Goal: Information Seeking & Learning: Learn about a topic

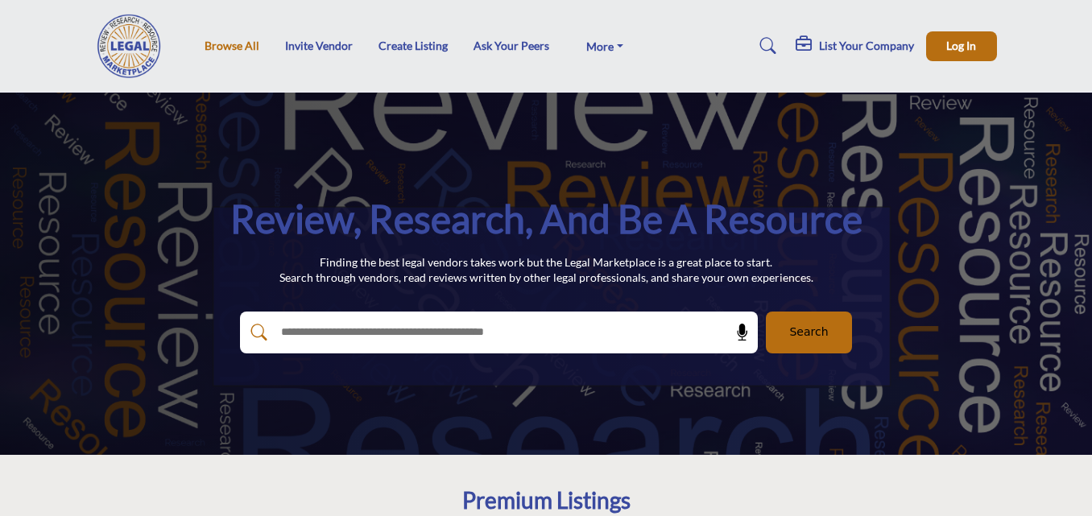
click at [251, 51] on link "Browse All" at bounding box center [232, 46] width 55 height 14
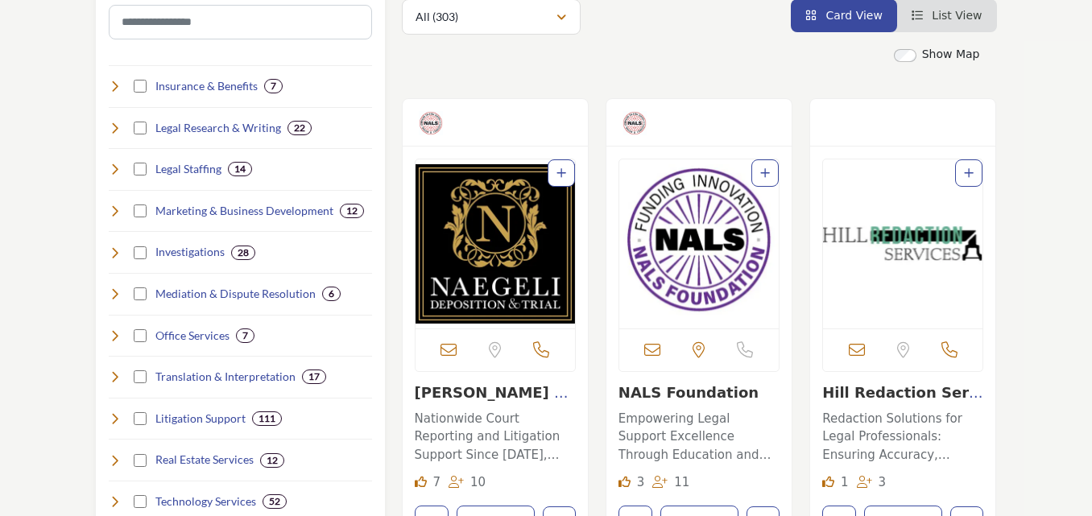
scroll to position [483, 0]
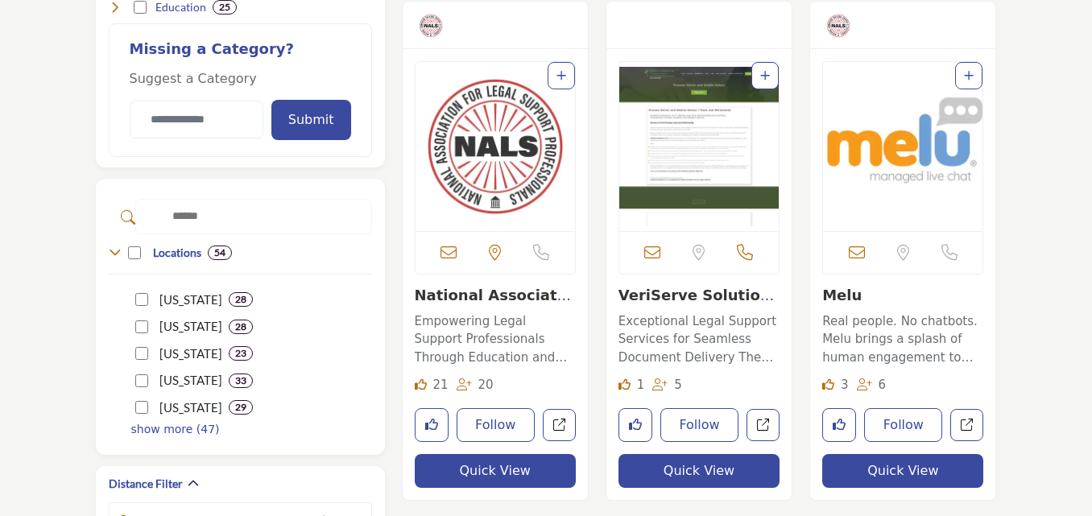
scroll to position [1047, 0]
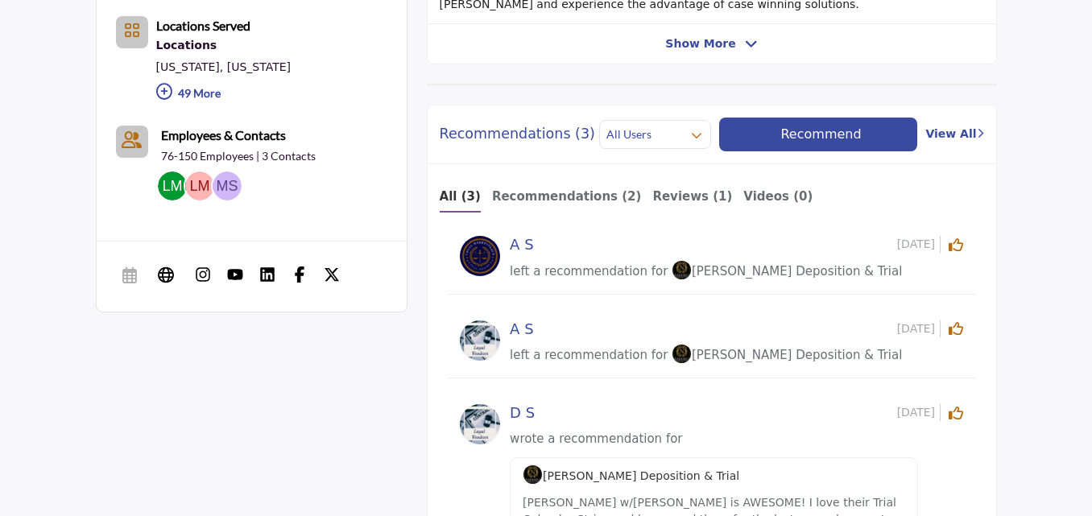
scroll to position [1047, 0]
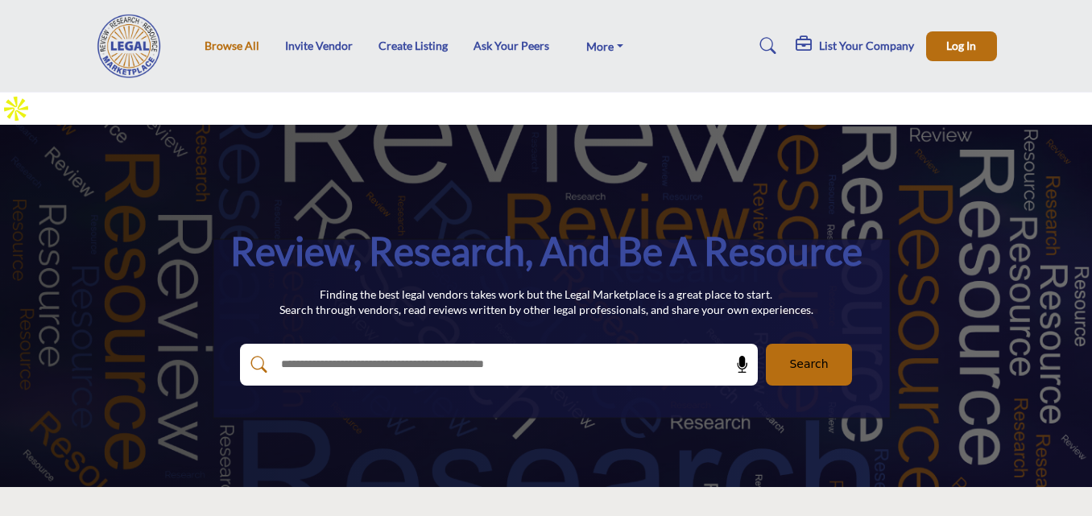
click at [219, 48] on link "Browse All" at bounding box center [232, 46] width 55 height 14
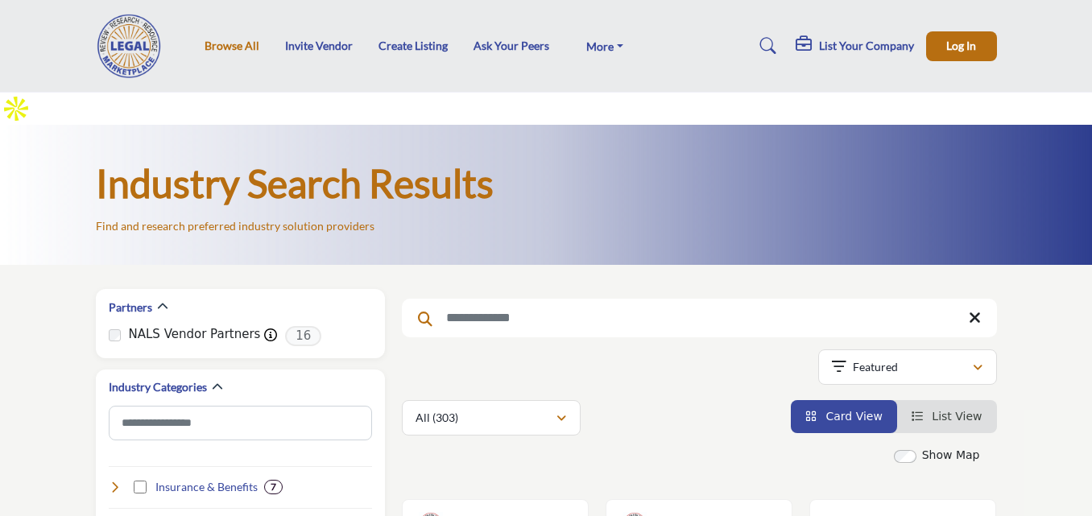
click at [232, 48] on link "Browse All" at bounding box center [232, 46] width 55 height 14
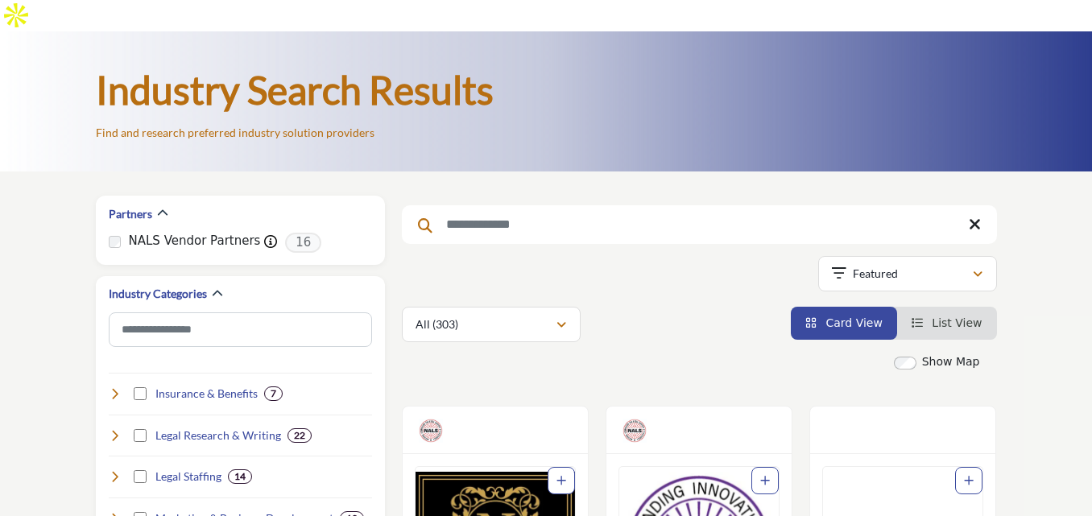
scroll to position [242, 0]
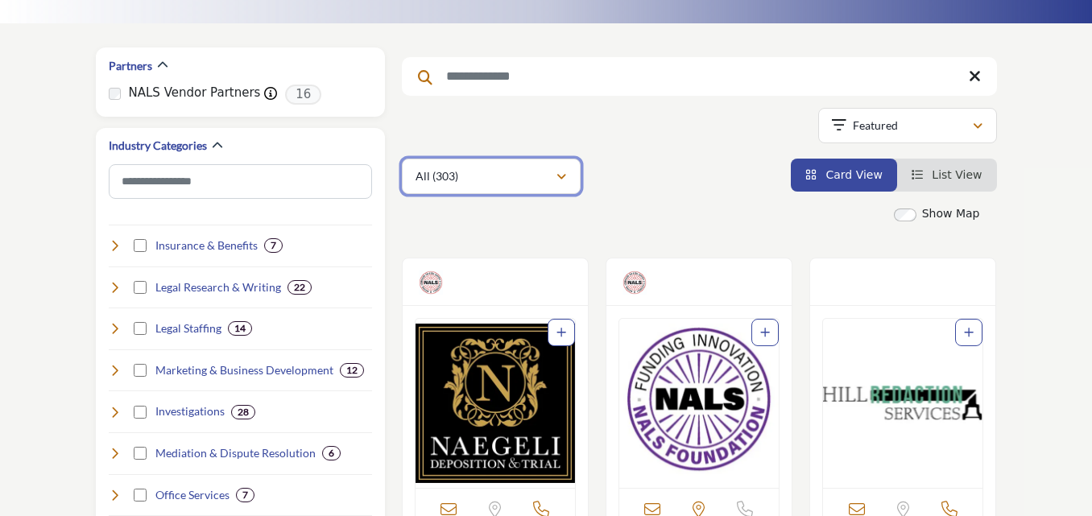
click at [547, 167] on div "All (303)" at bounding box center [486, 176] width 140 height 19
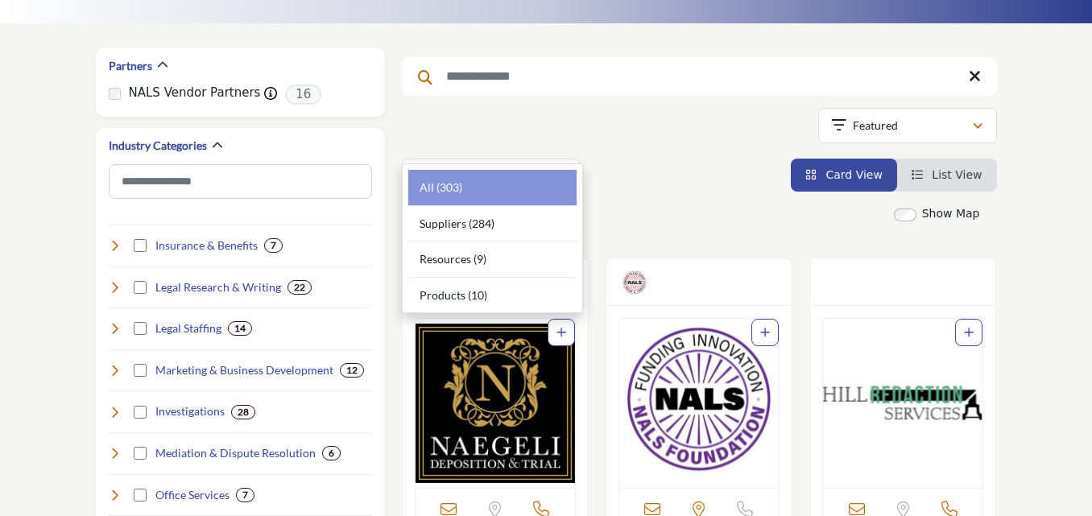
click at [660, 159] on div "All (303) All (303)" at bounding box center [699, 176] width 595 height 35
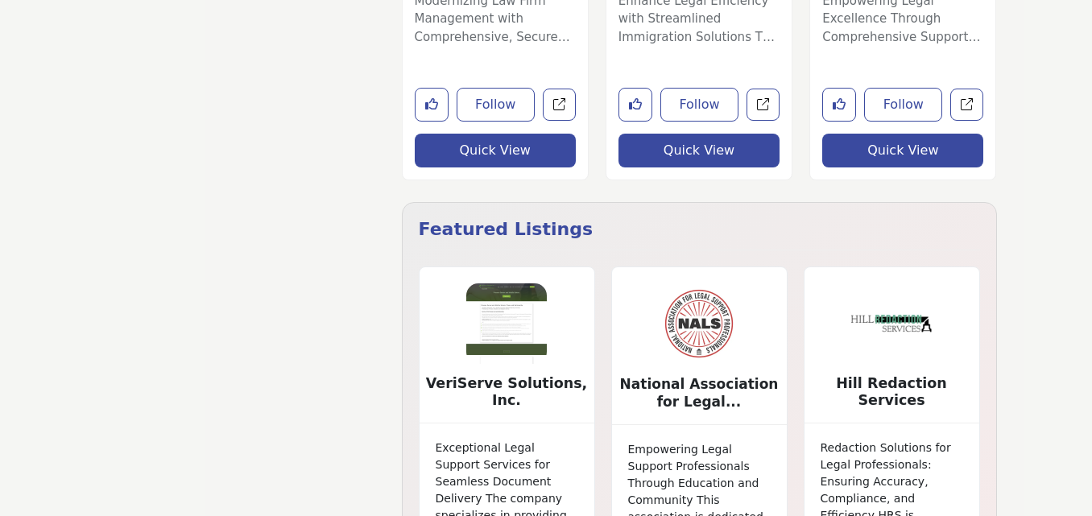
scroll to position [7152, 0]
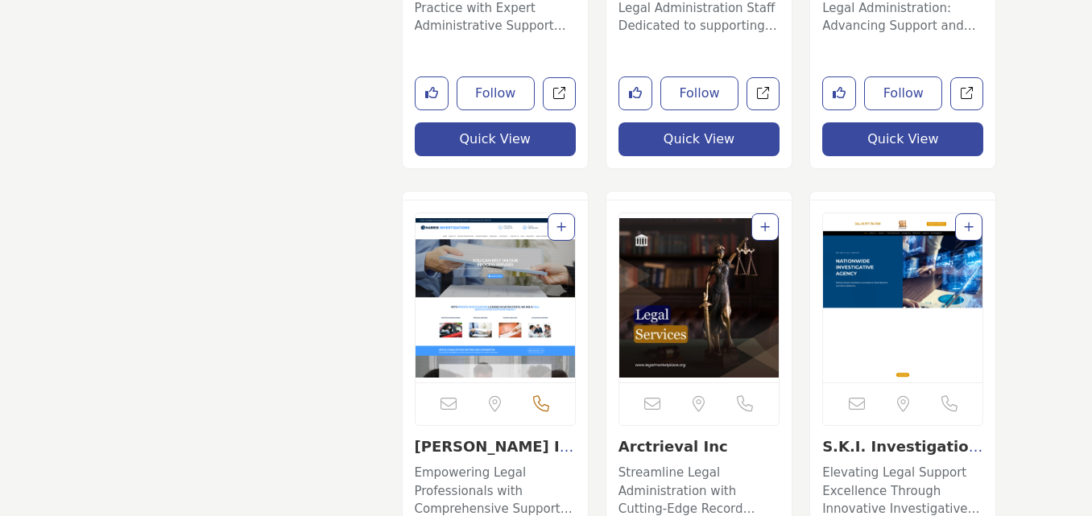
scroll to position [10020, 0]
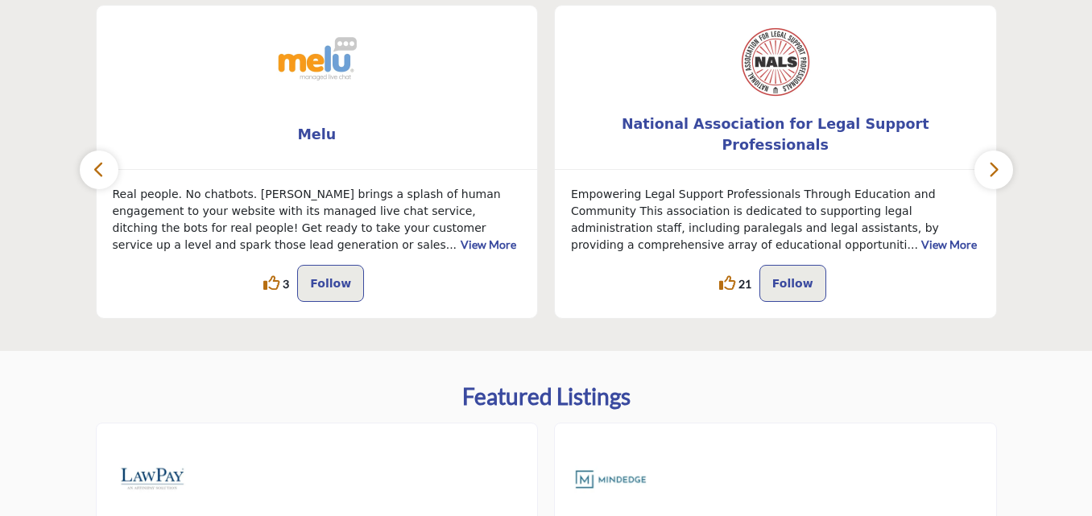
scroll to position [483, 0]
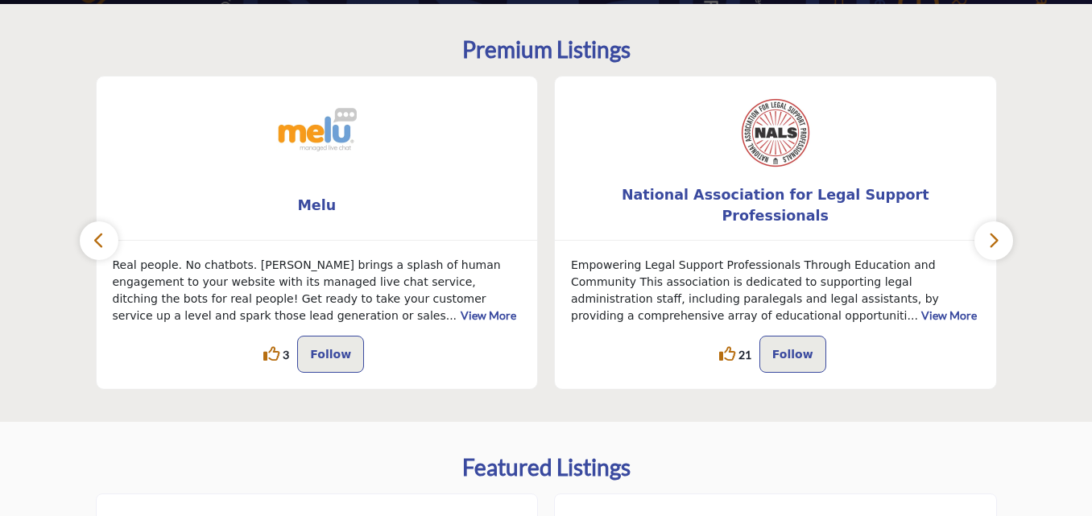
click at [921, 308] on link "View More" at bounding box center [949, 315] width 56 height 14
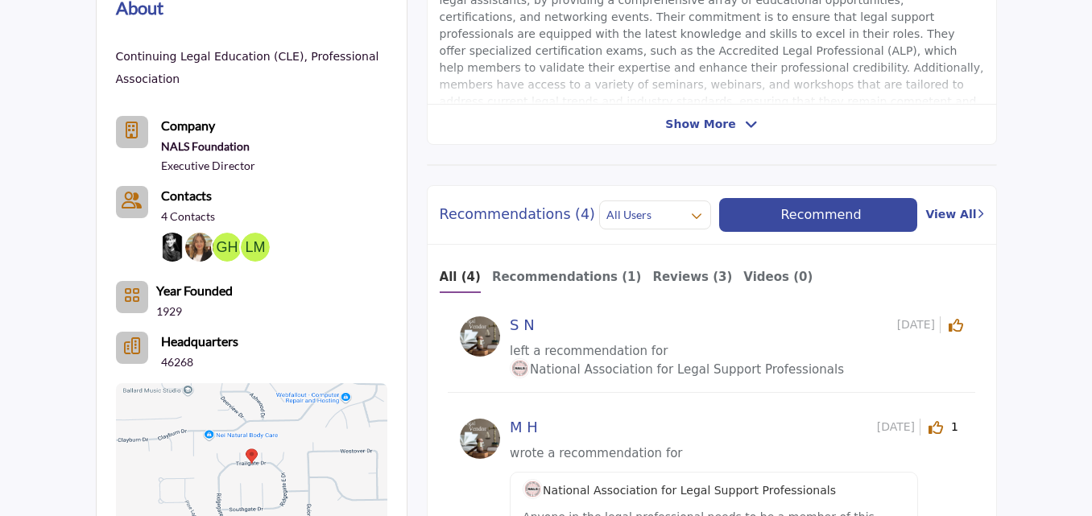
scroll to position [403, 0]
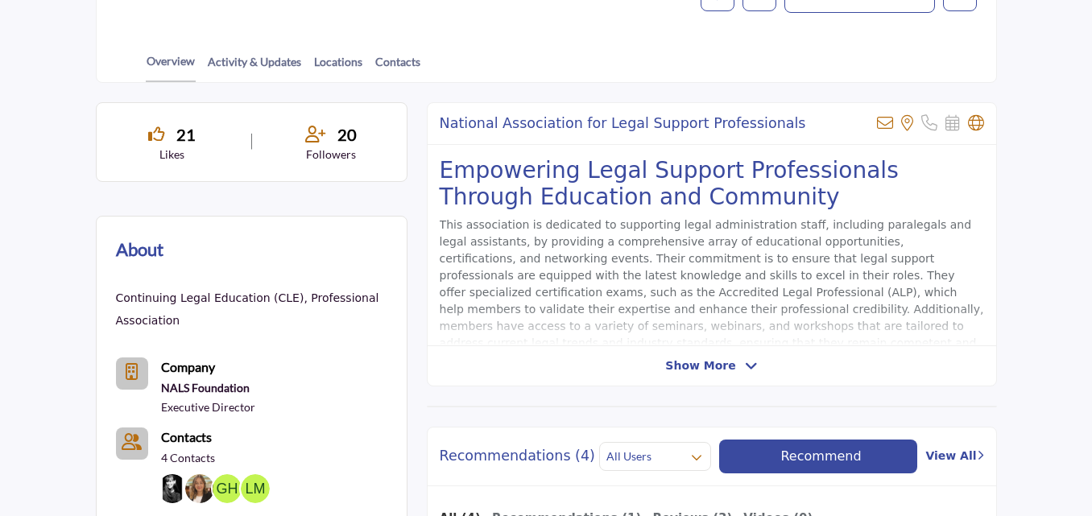
click at [713, 369] on span "Show More" at bounding box center [700, 366] width 70 height 17
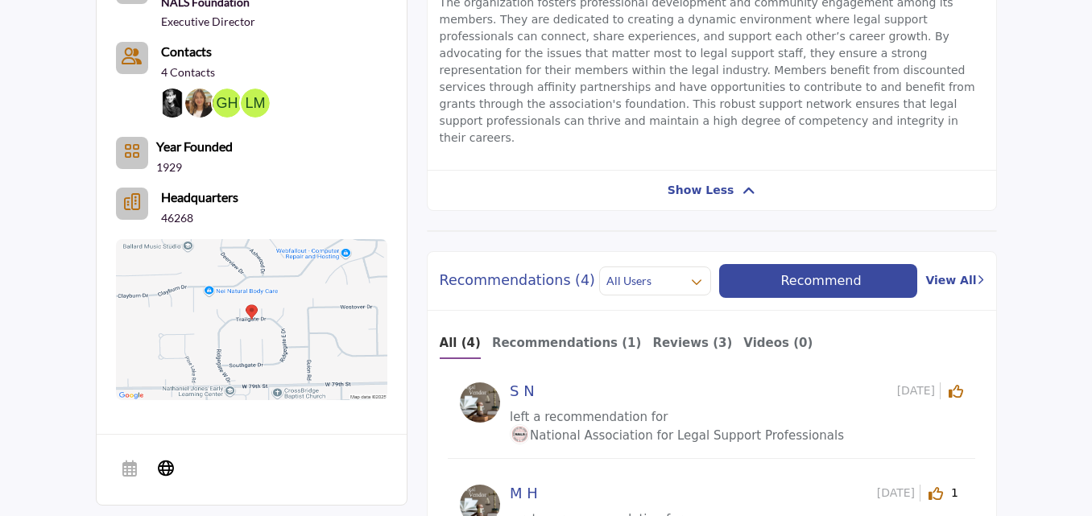
scroll to position [886, 0]
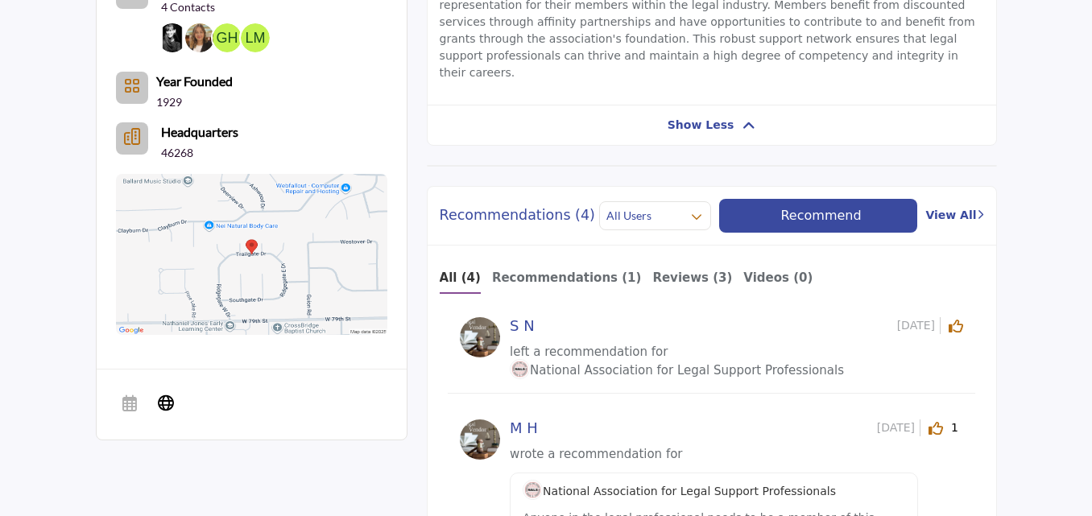
click at [975, 207] on link "View All" at bounding box center [954, 215] width 58 height 17
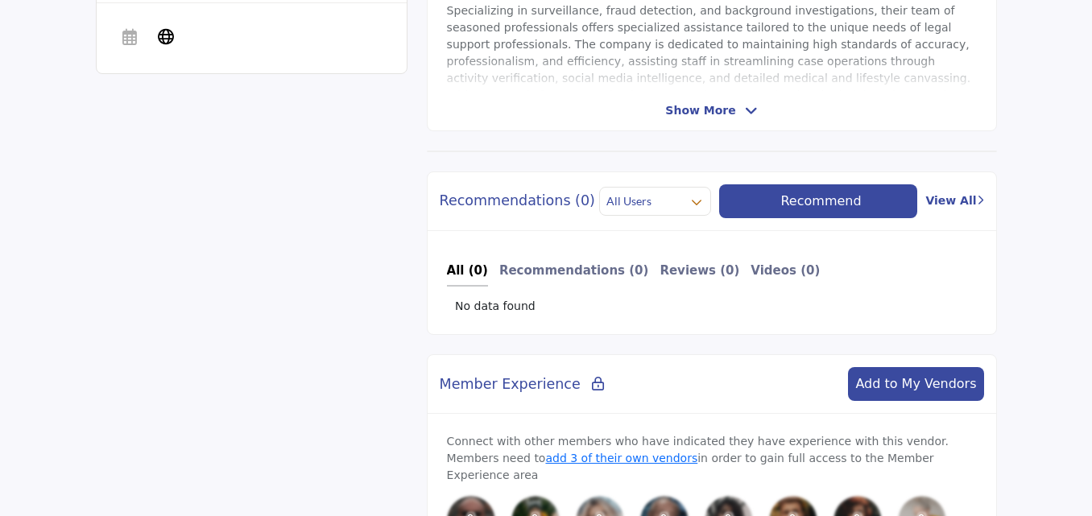
scroll to position [676, 0]
